Goal: Information Seeking & Learning: Learn about a topic

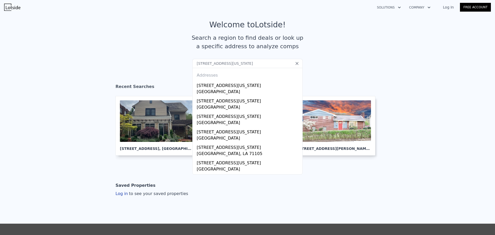
scroll to position [34, 0]
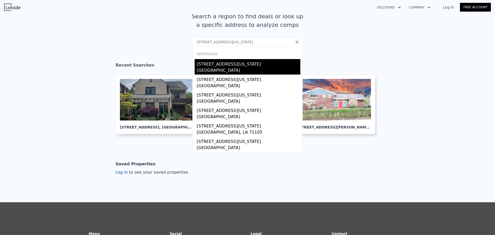
type input "[STREET_ADDRESS][US_STATE]"
click at [222, 68] on div "[GEOGRAPHIC_DATA]" at bounding box center [249, 70] width 104 height 7
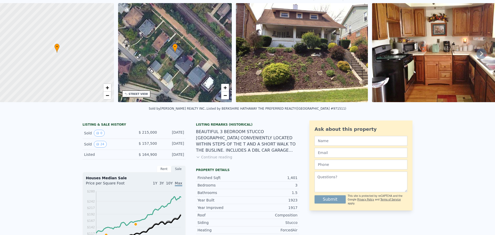
scroll to position [2, 0]
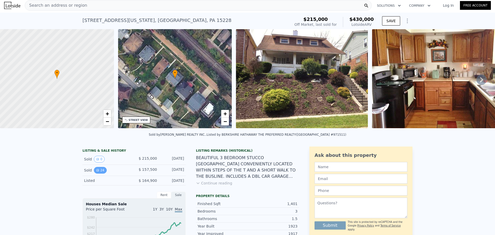
click at [97, 171] on icon "View historical data" at bounding box center [98, 170] width 2 height 2
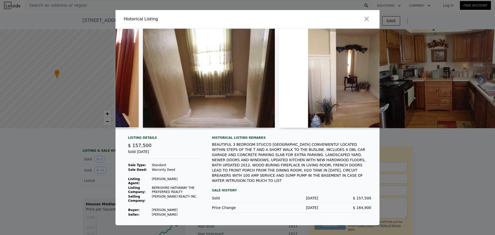
scroll to position [0, 2432]
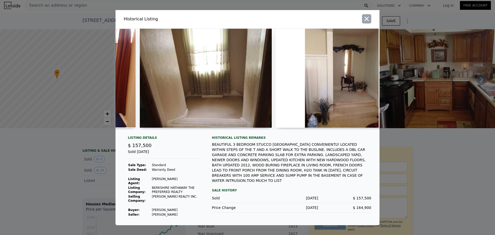
click at [368, 20] on icon "button" at bounding box center [367, 19] width 4 height 4
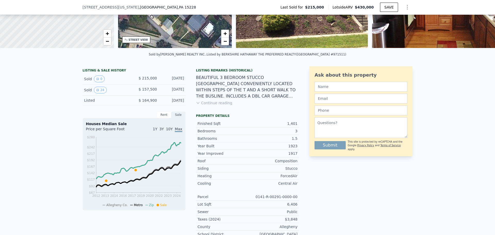
scroll to position [0, 0]
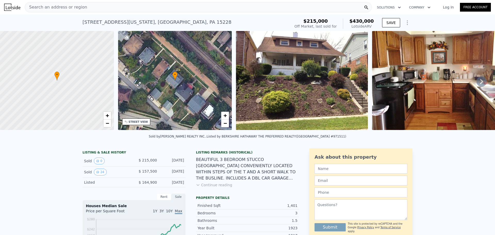
drag, startPoint x: 182, startPoint y: 175, endPoint x: 66, endPoint y: 176, distance: 115.9
click at [117, 174] on div "Sold 24" at bounding box center [107, 172] width 46 height 7
